Goal: Task Accomplishment & Management: Manage account settings

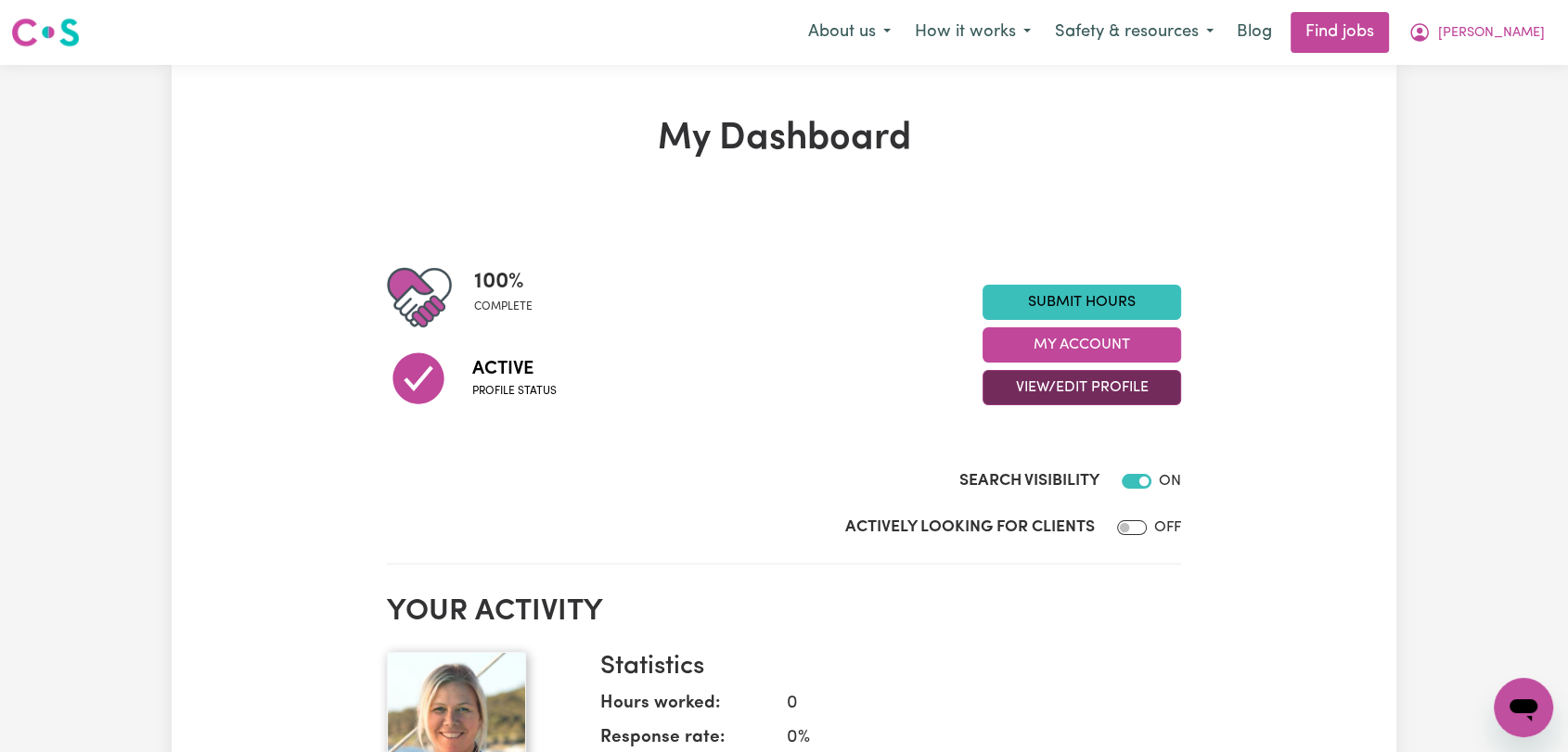
click at [1057, 380] on button "View/Edit Profile" at bounding box center [1082, 387] width 199 height 35
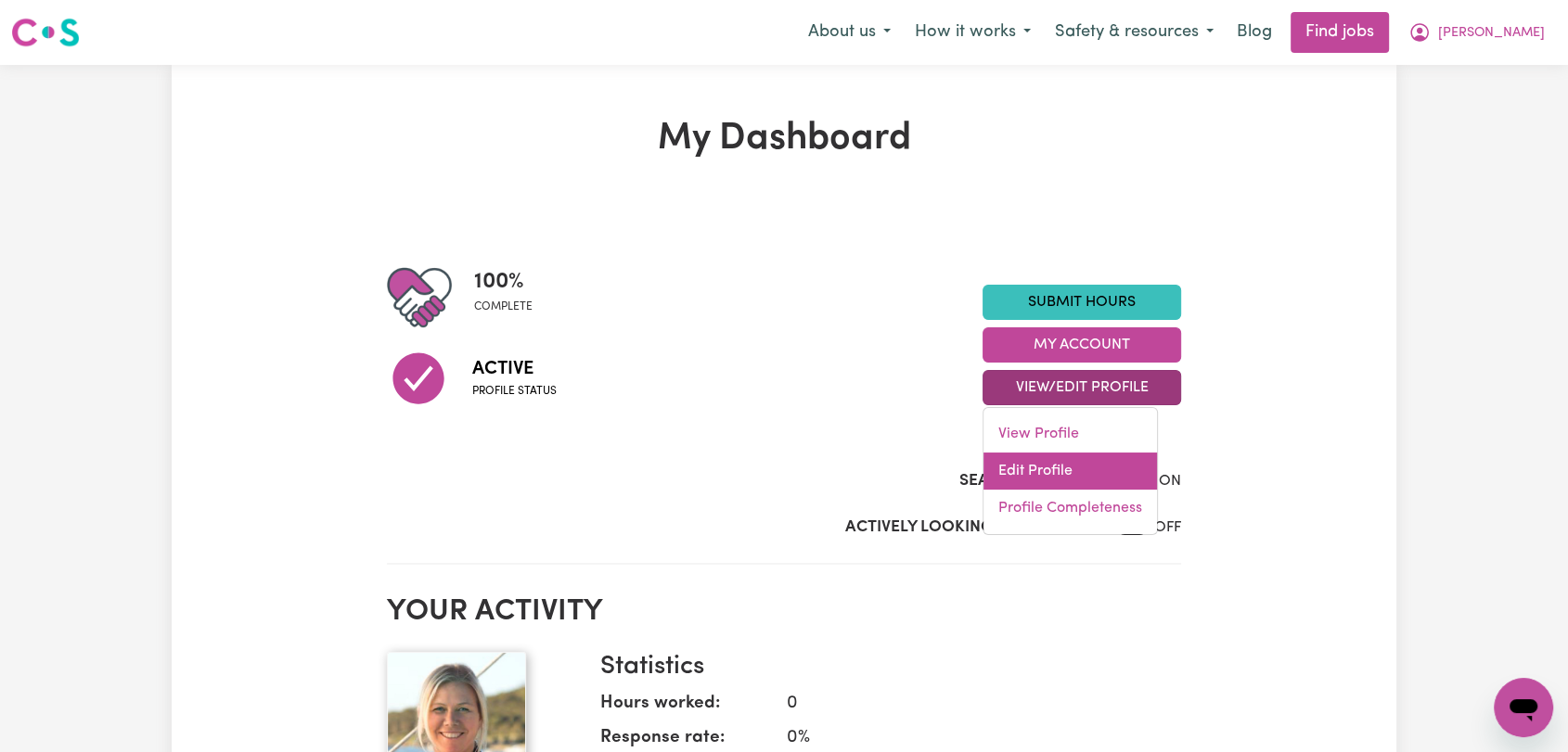
click at [1074, 458] on link "Edit Profile" at bounding box center [1070, 471] width 173 height 37
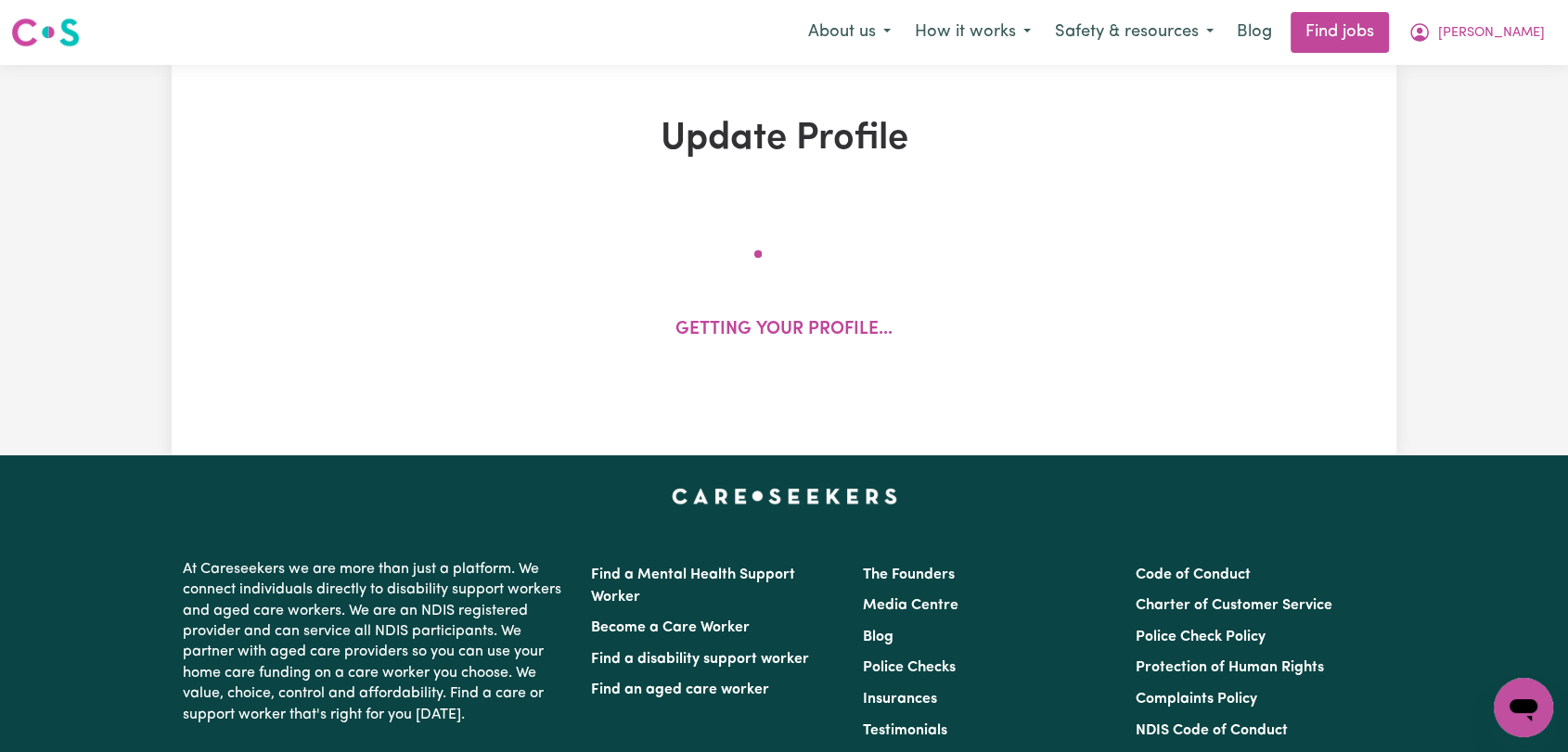
select select "[DEMOGRAPHIC_DATA]"
select select "[DEMOGRAPHIC_DATA] Citizen"
select select "Studying a healthcare related degree or qualification"
select select "58"
select select "85"
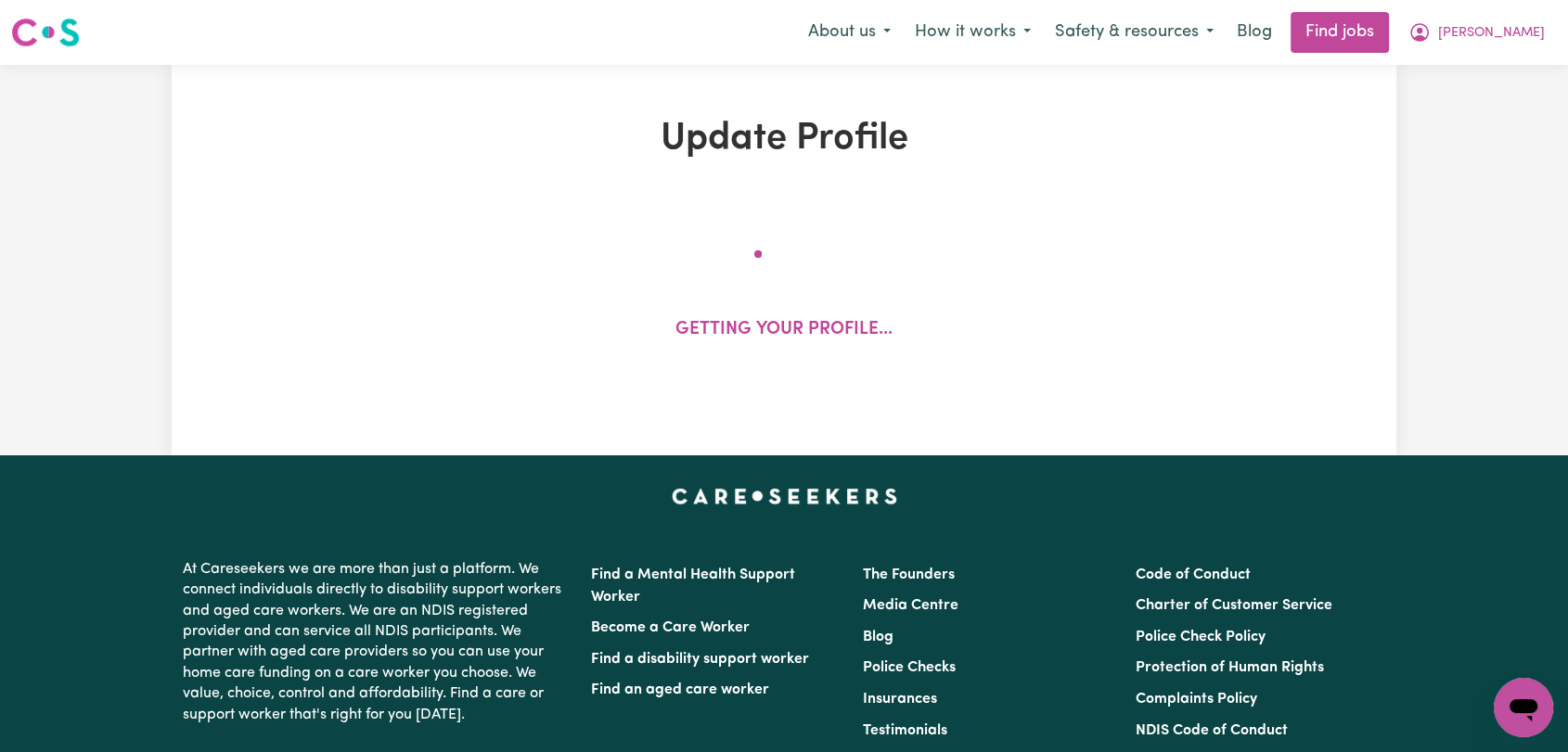
select select "85"
select select "150"
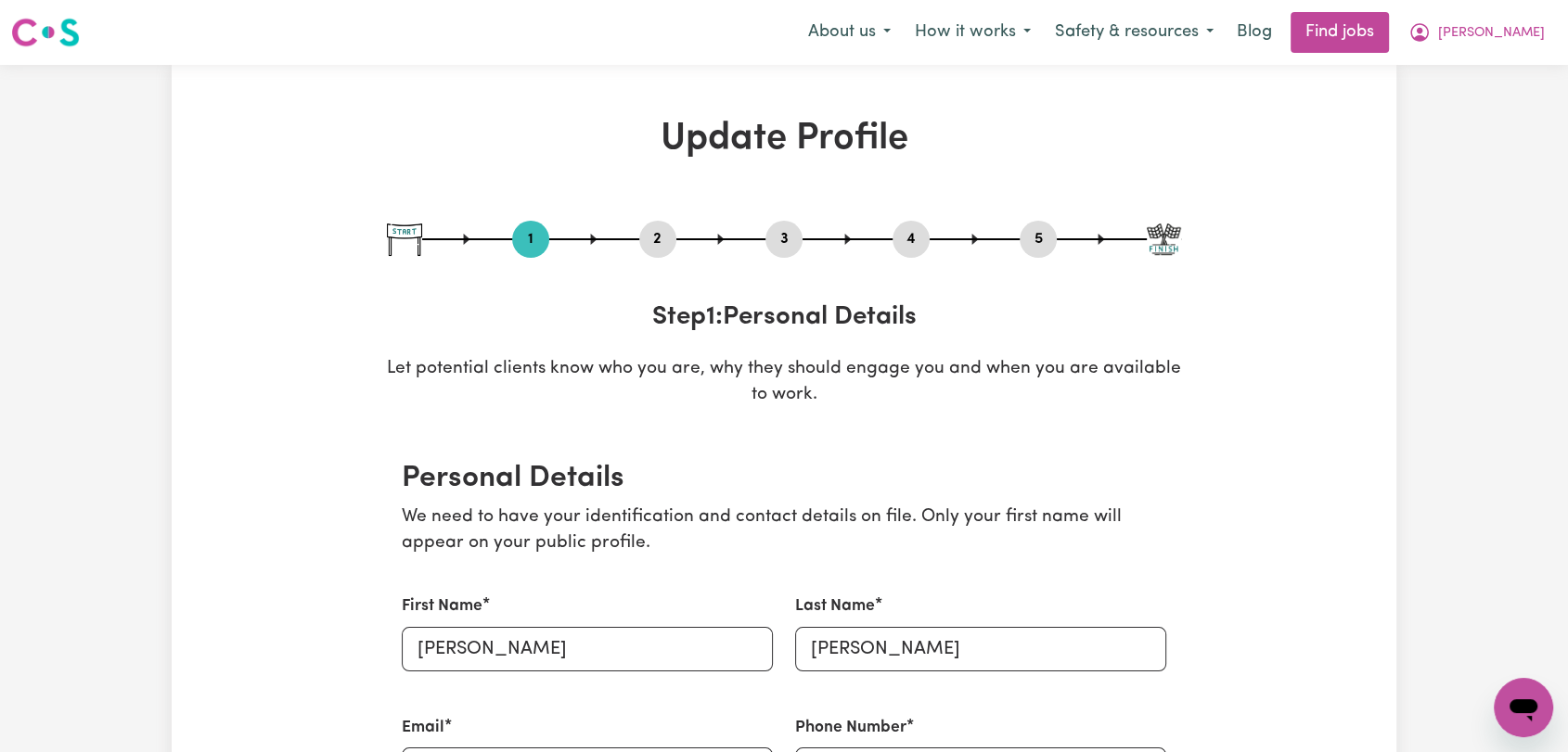
click at [650, 233] on button "2" at bounding box center [658, 239] width 37 height 24
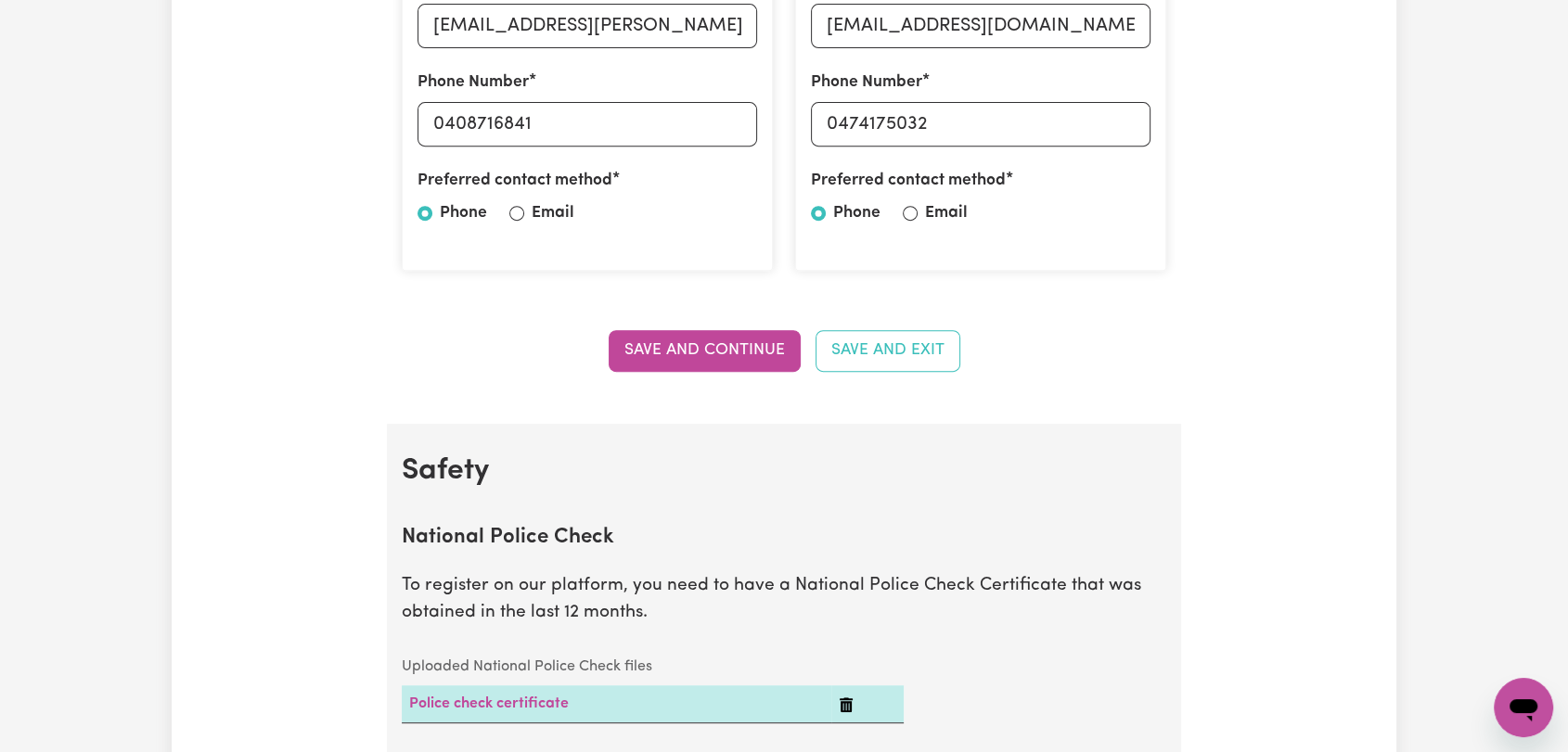
scroll to position [1030, 0]
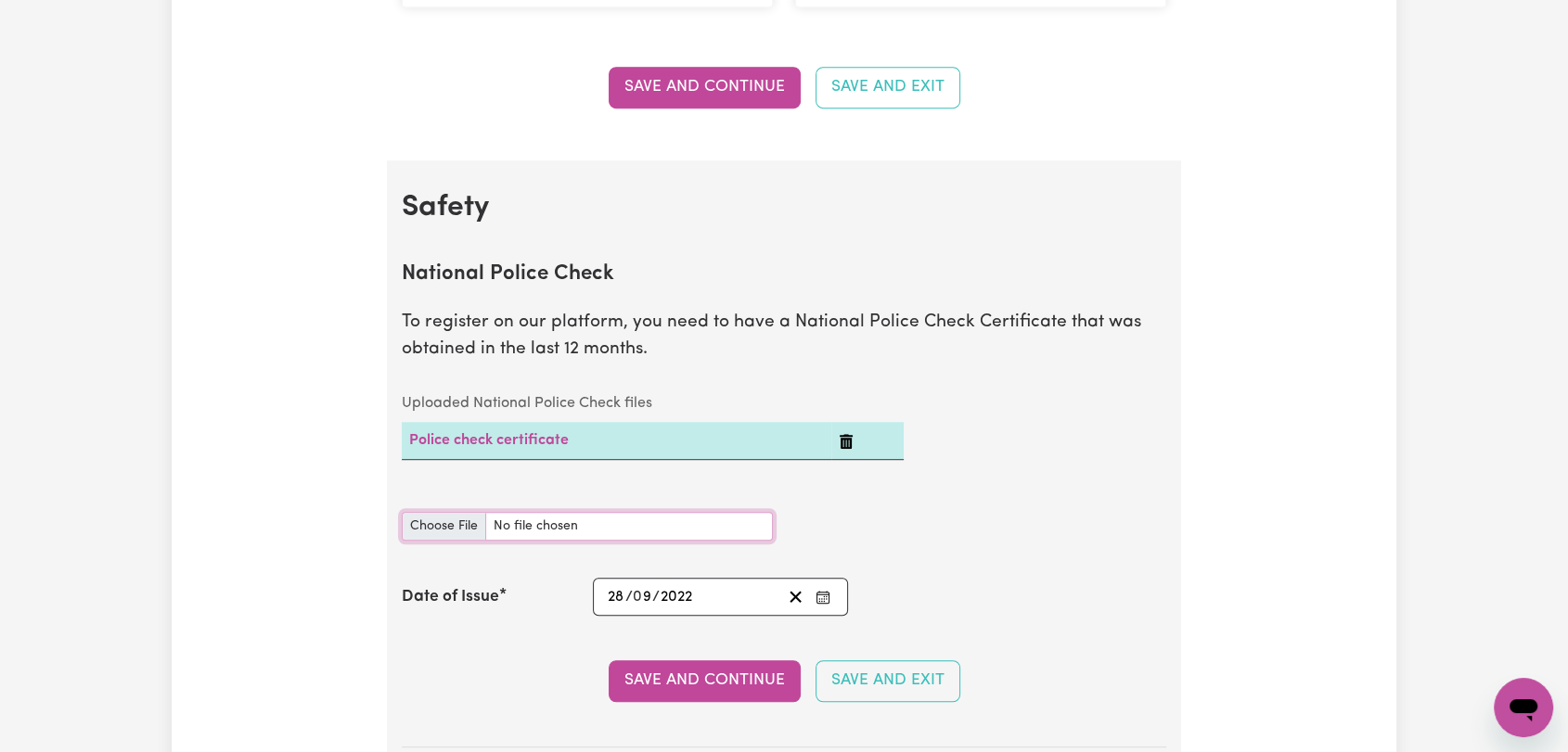
click at [445, 533] on input "National Police Check document" at bounding box center [587, 526] width 371 height 29
type input "C:\fakepath\[PERSON_NAME] - PC - [DATE]--.pdf"
click at [824, 587] on button "Enter the Date of Issue of your National Police Check" at bounding box center [822, 596] width 26 height 25
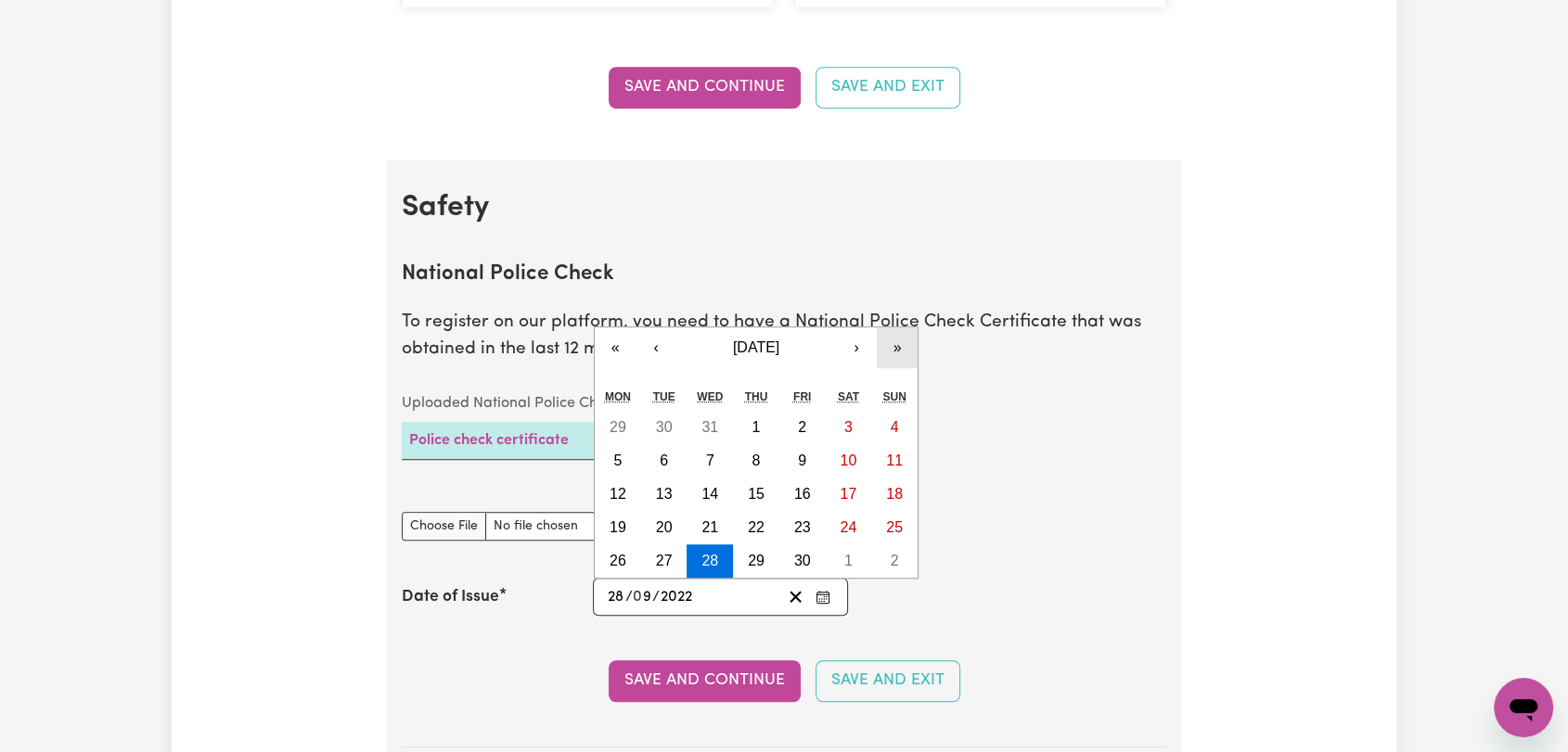
click at [899, 348] on button "»" at bounding box center [897, 348] width 41 height 41
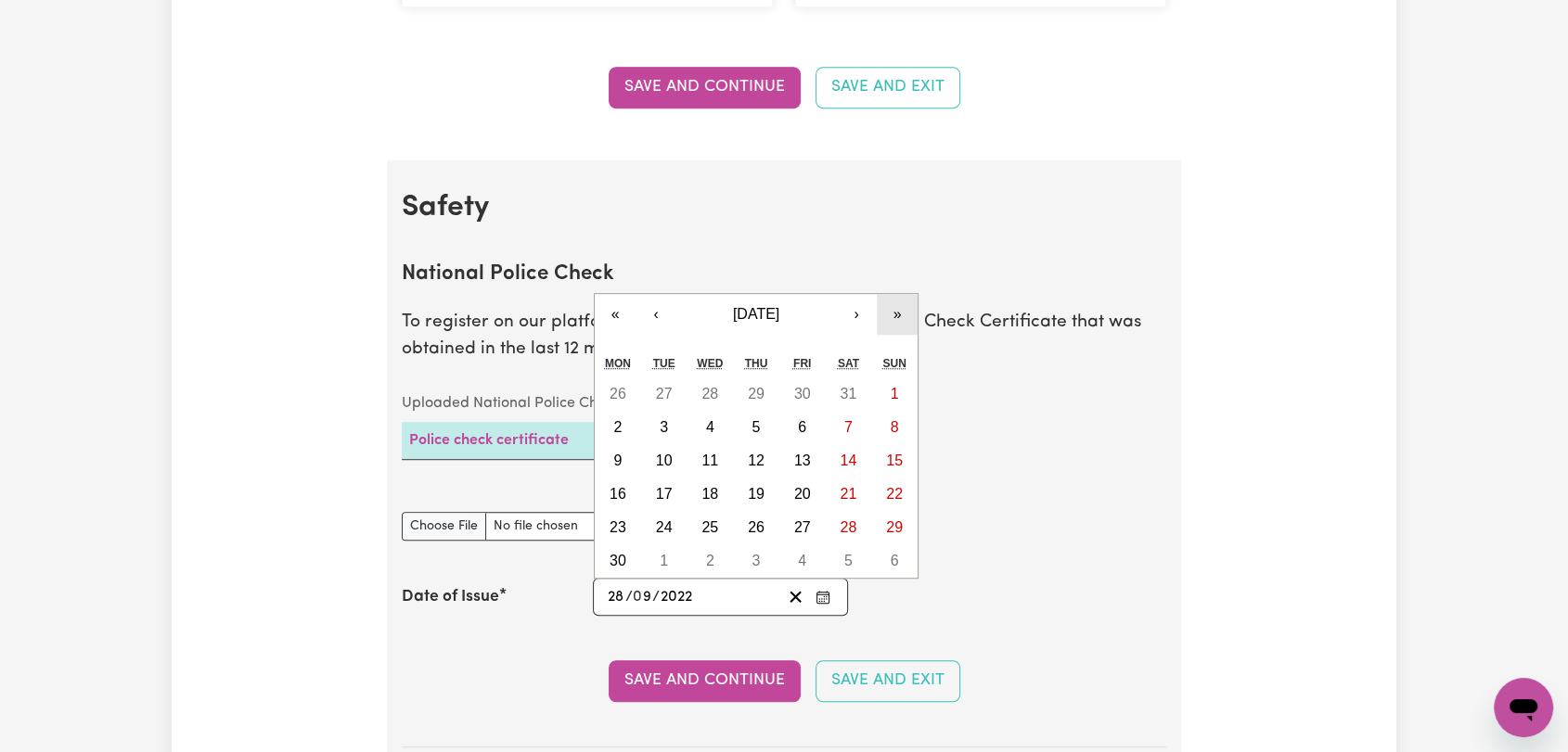
drag, startPoint x: 894, startPoint y: 315, endPoint x: 767, endPoint y: 326, distance: 127.5
click at [894, 316] on button "»" at bounding box center [897, 314] width 41 height 41
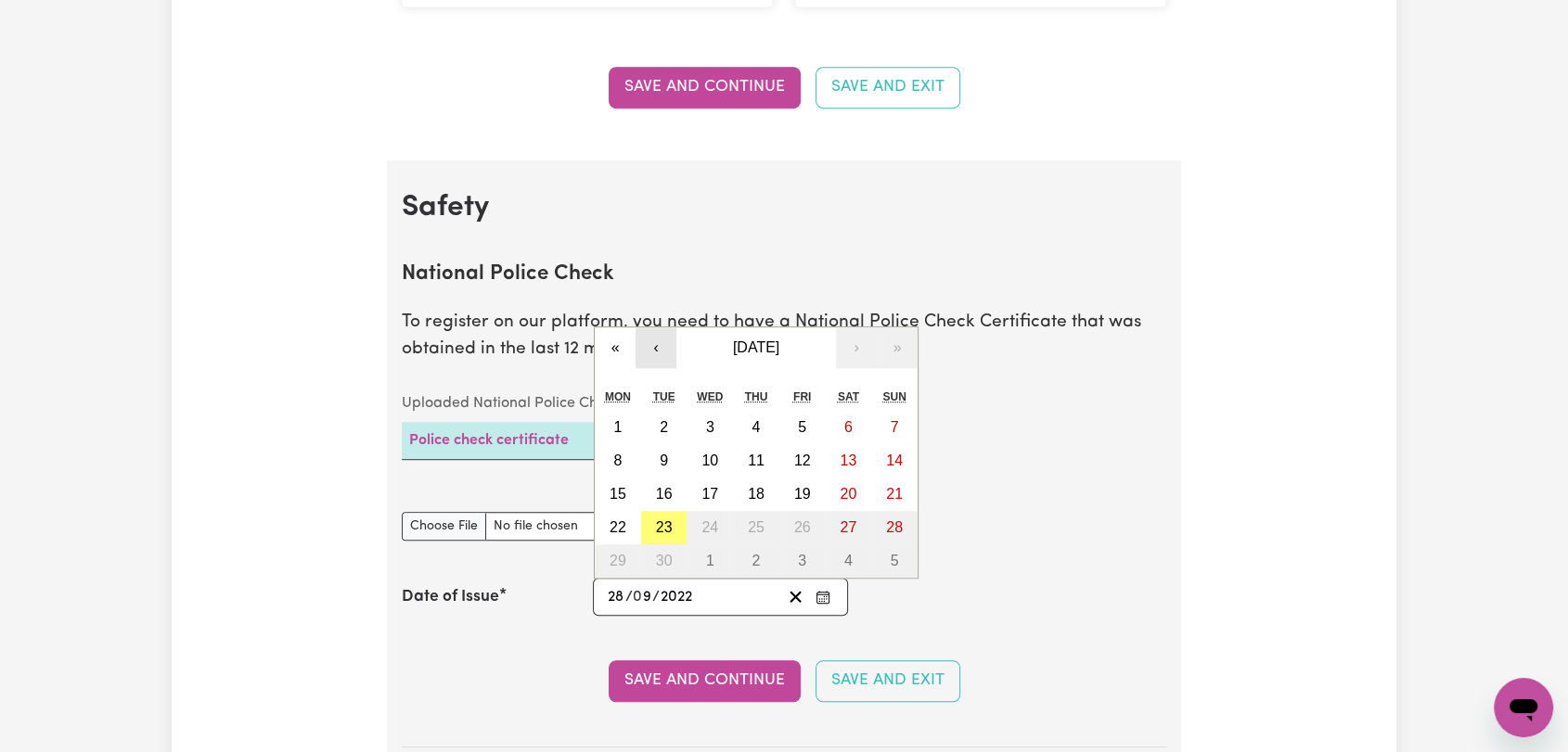
click at [651, 344] on button "‹" at bounding box center [656, 348] width 41 height 41
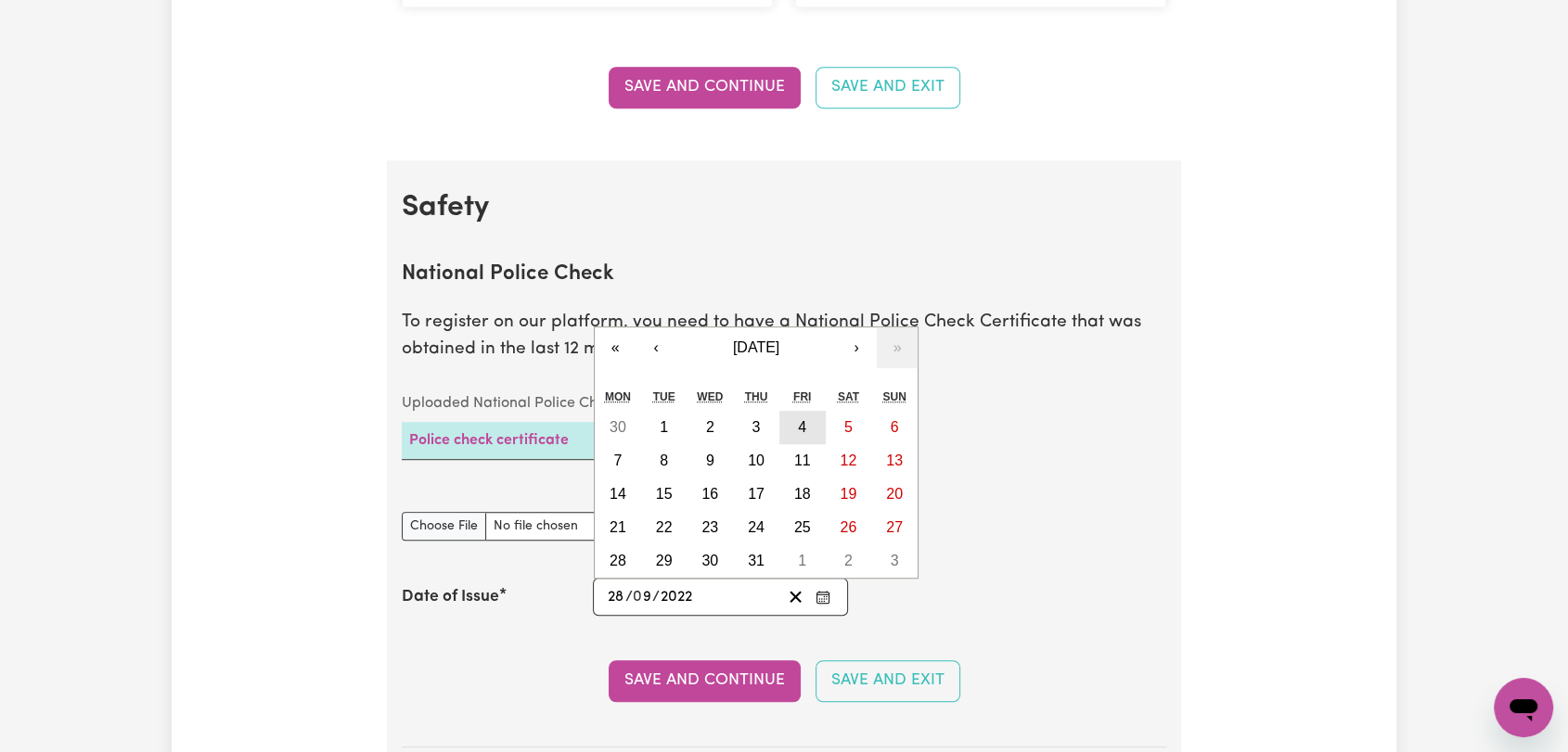
click at [801, 428] on abbr "4" at bounding box center [802, 427] width 9 height 15
type input "2025-07-04"
type input "4"
type input "7"
type input "2025"
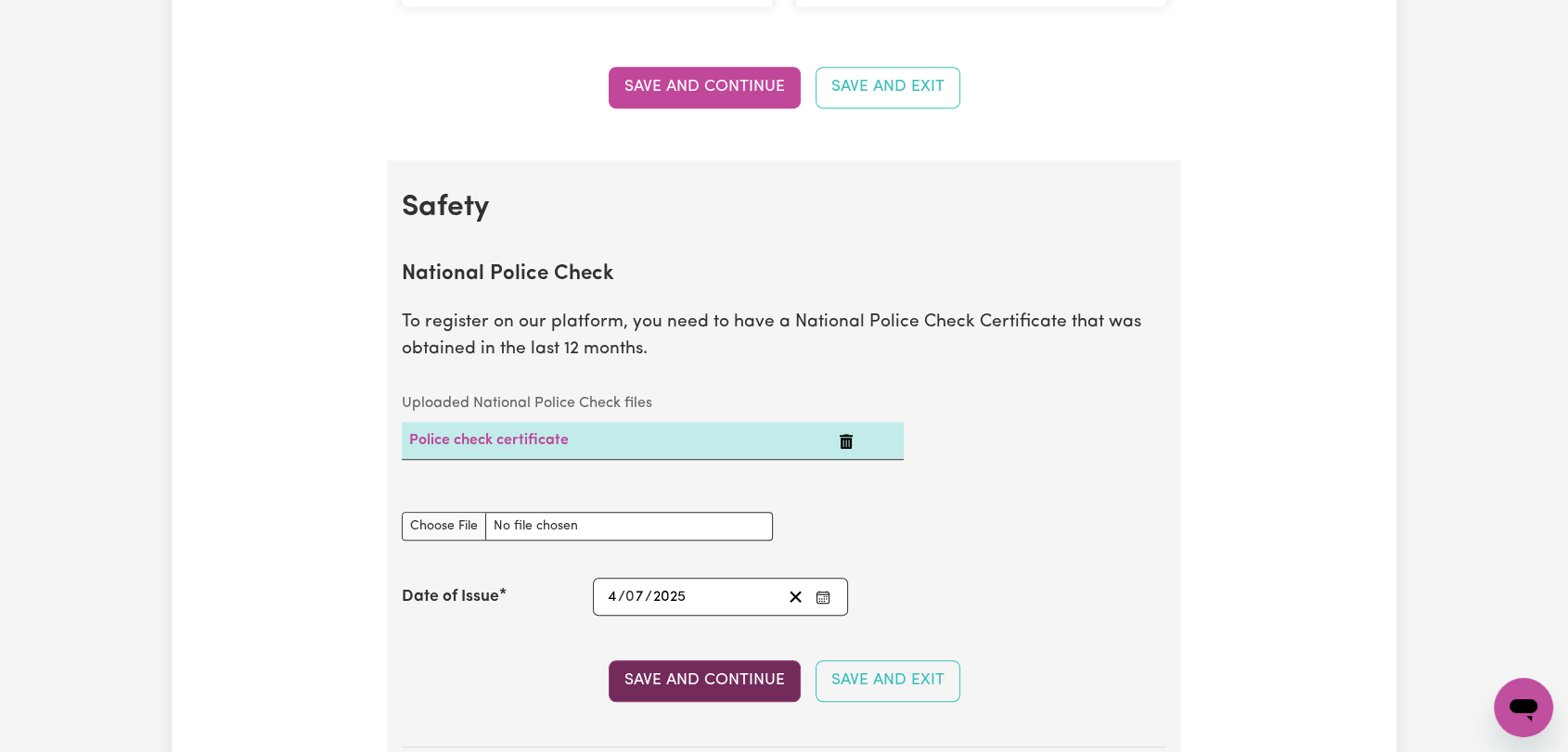
click at [679, 679] on button "Save and Continue" at bounding box center [705, 680] width 192 height 41
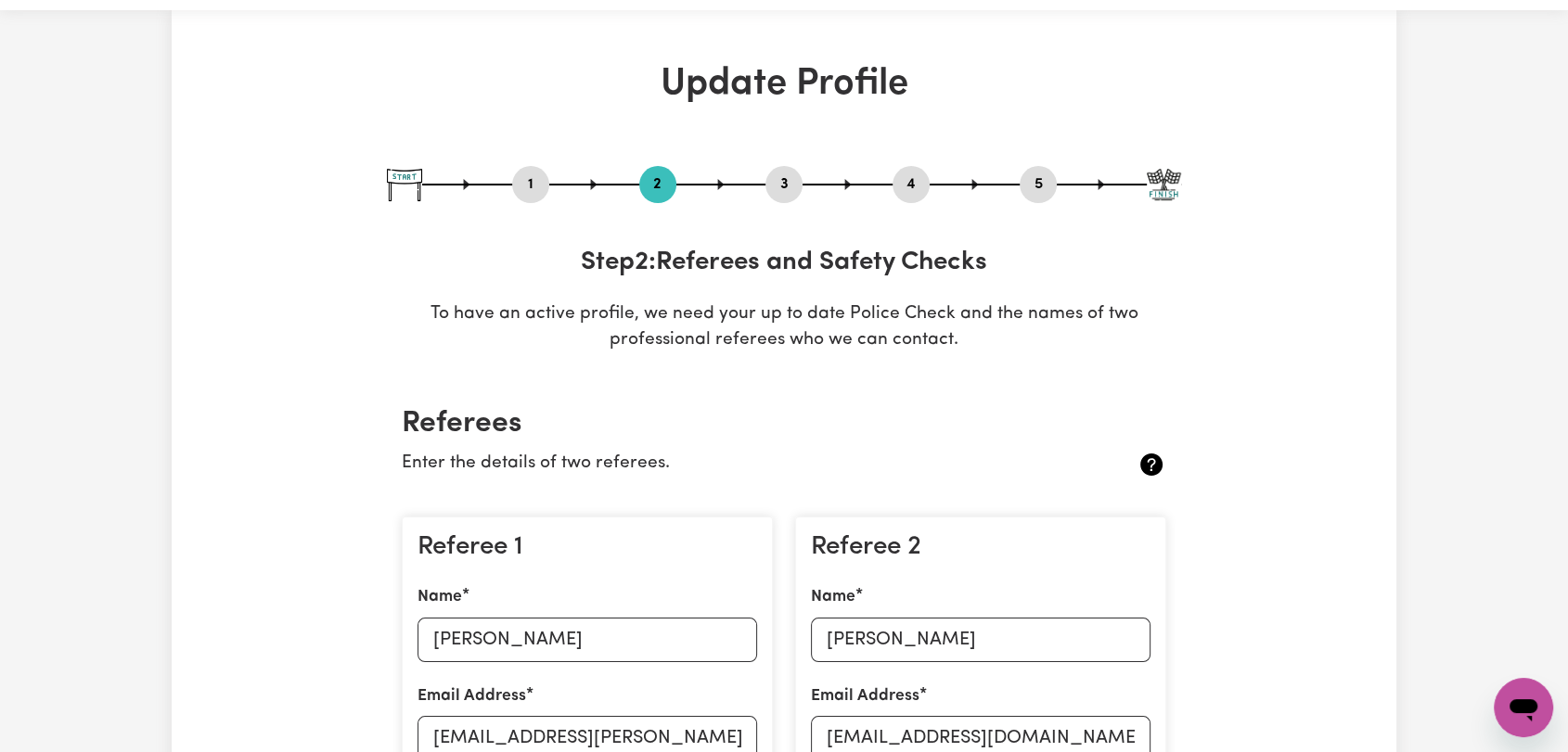
scroll to position [0, 0]
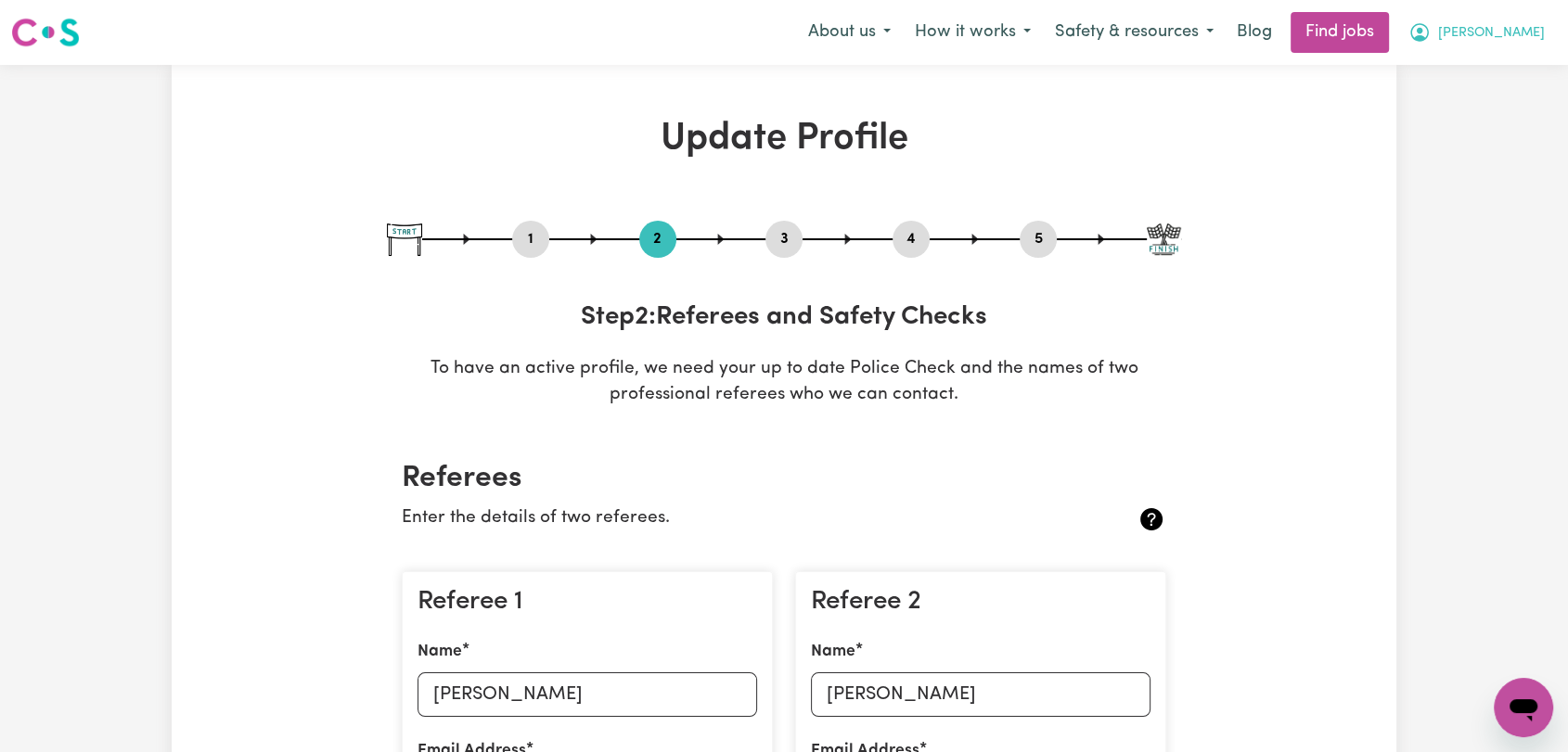
click at [1518, 36] on span "Amanda" at bounding box center [1492, 32] width 107 height 20
click at [1469, 136] on link "Logout" at bounding box center [1482, 141] width 146 height 35
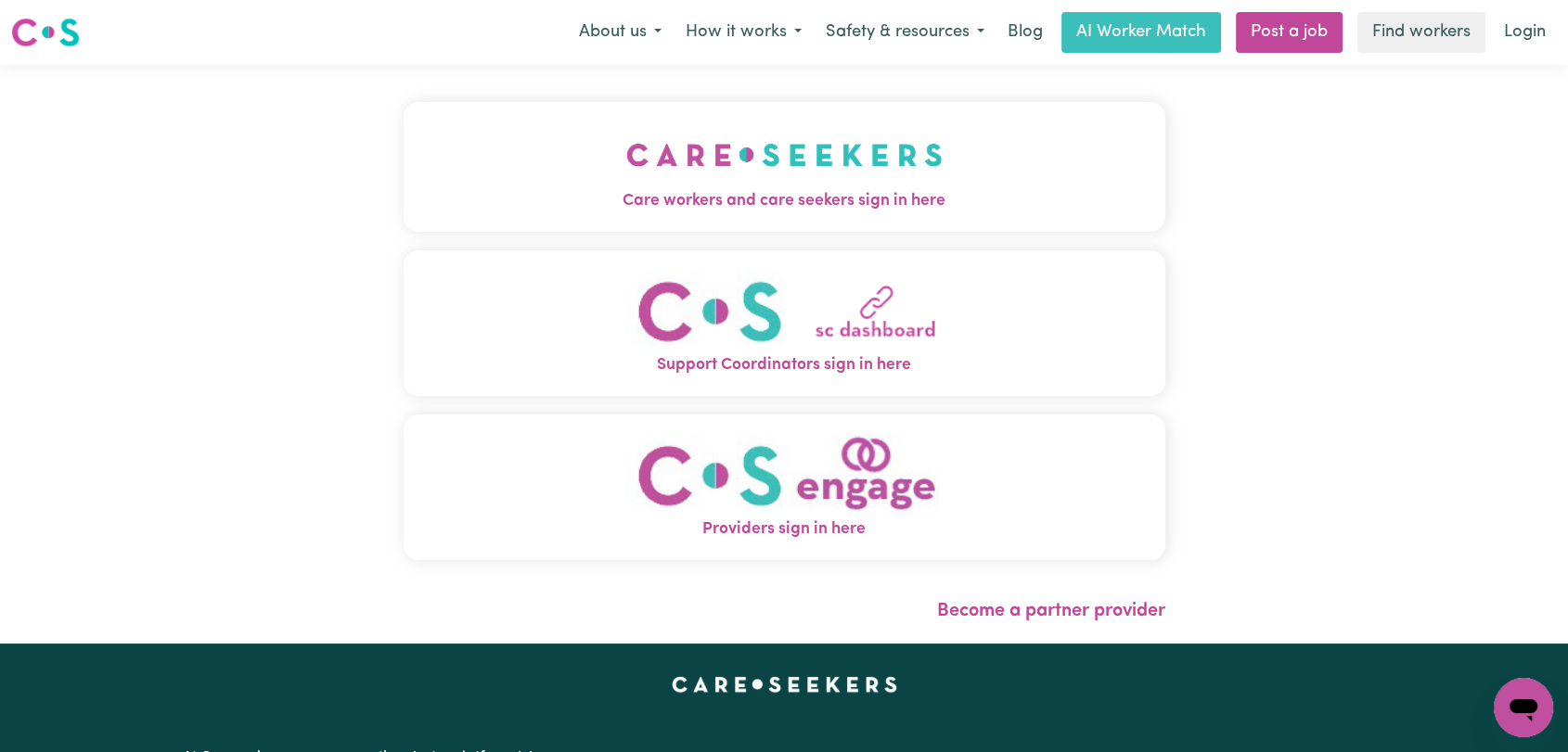
click at [639, 147] on img "Care workers and care seekers sign in here" at bounding box center [784, 155] width 316 height 69
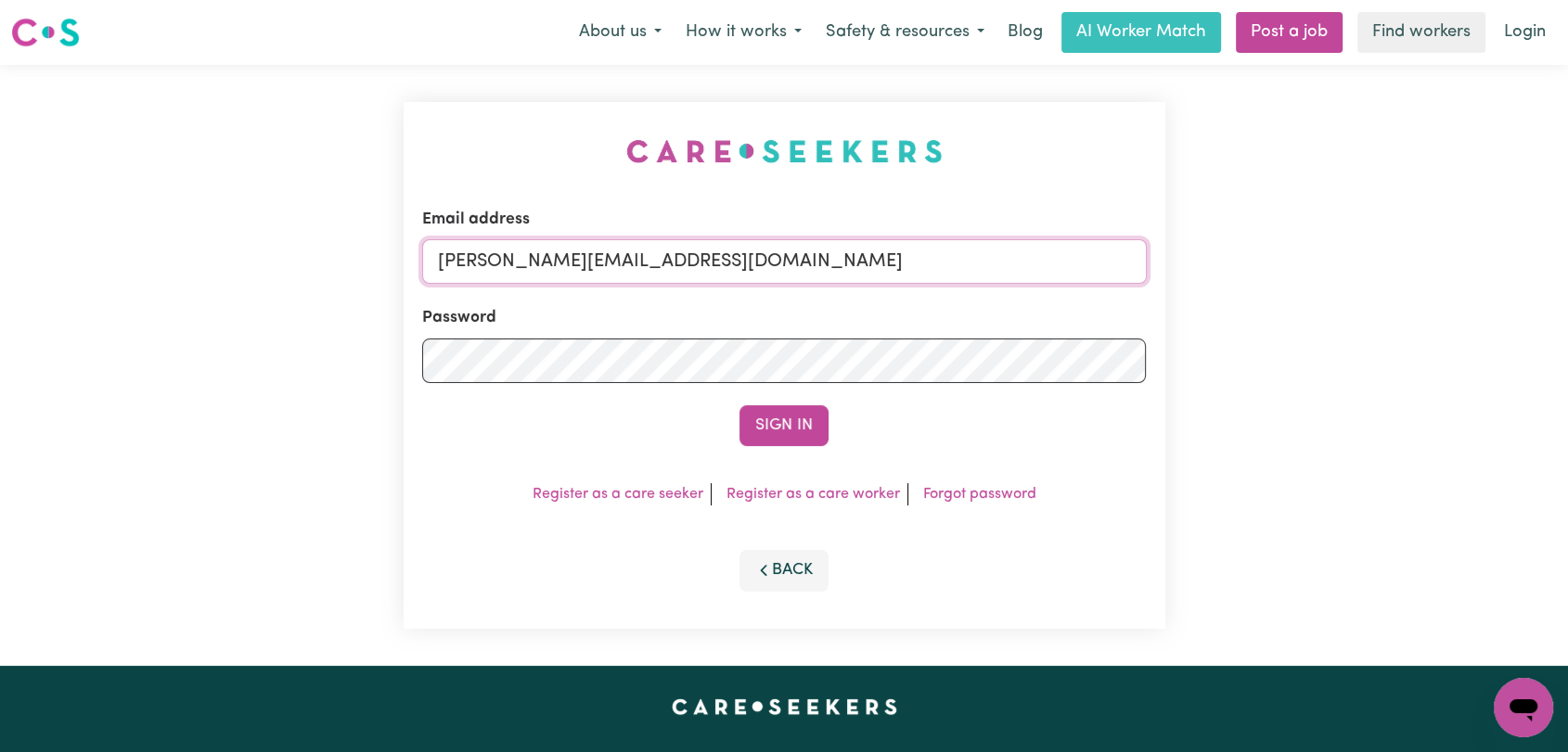
drag, startPoint x: 804, startPoint y: 262, endPoint x: 784, endPoint y: 281, distance: 27.6
click at [804, 262] on input "[PERSON_NAME][EMAIL_ADDRESS][DOMAIN_NAME]" at bounding box center [785, 261] width 725 height 45
drag, startPoint x: 534, startPoint y: 263, endPoint x: 885, endPoint y: 268, distance: 351.0
click at [885, 268] on input "Superuser~[EMAIL_ADDRESS][DOMAIN_NAME]" at bounding box center [785, 261] width 725 height 45
type input "Superuser~[EMAIL_ADDRESS][DOMAIN_NAME]"
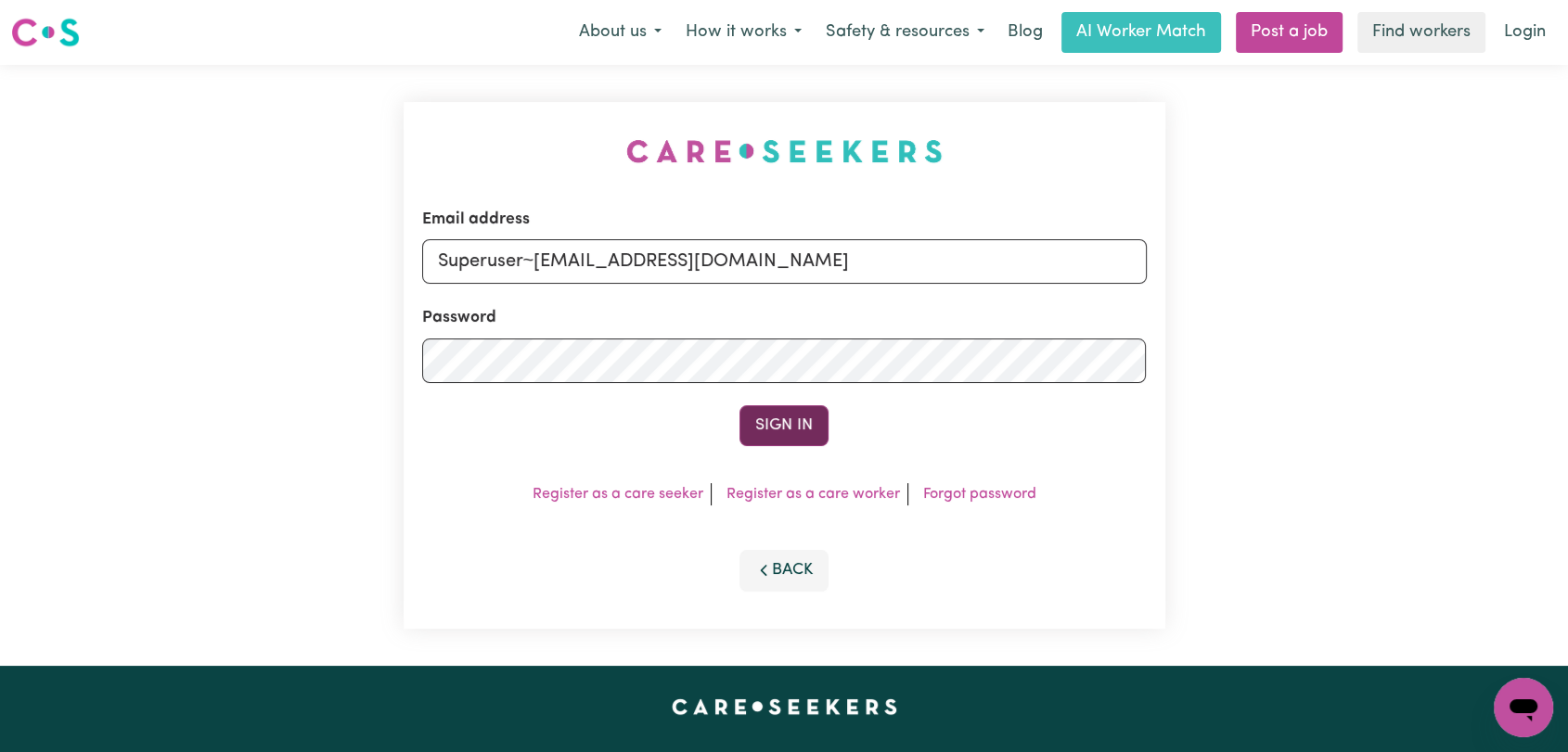
click at [806, 429] on button "Sign In" at bounding box center [784, 425] width 89 height 41
